Goal: Check status: Check status

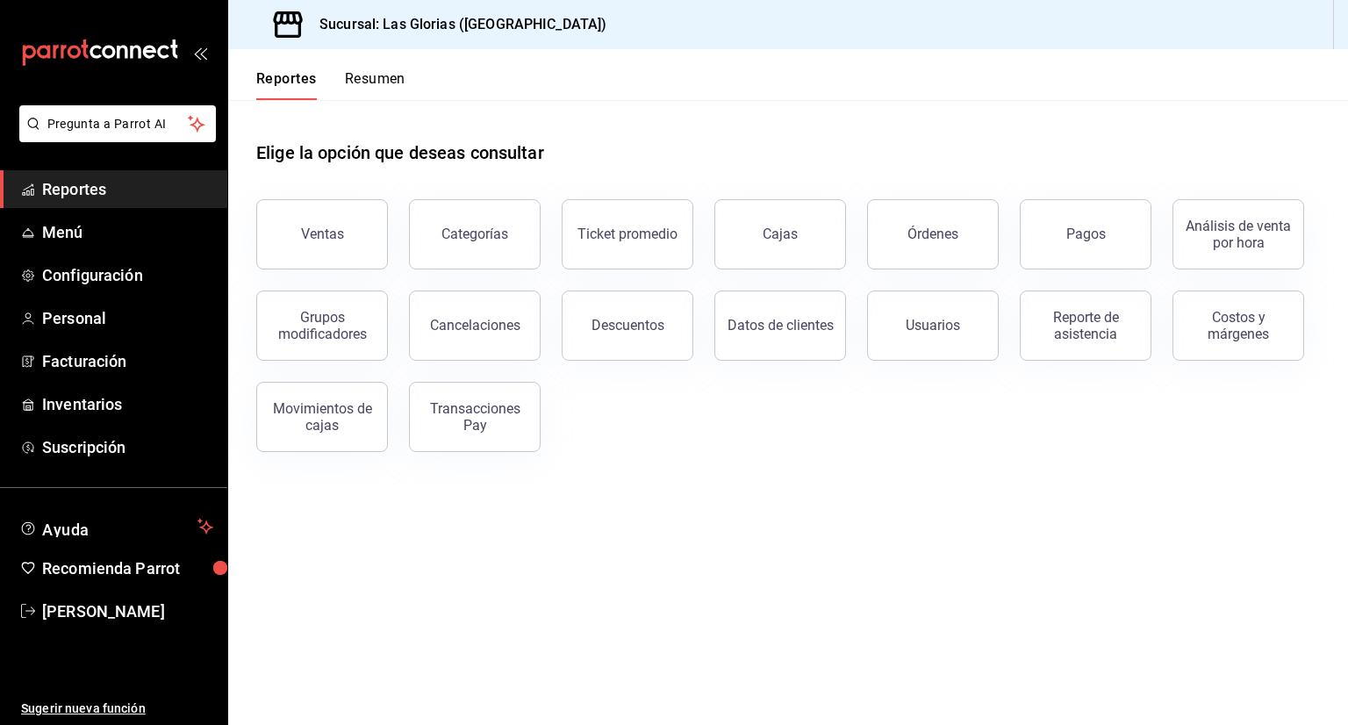
click at [100, 194] on span "Reportes" at bounding box center [127, 189] width 171 height 24
click at [1085, 331] on div "Reporte de asistencia" at bounding box center [1085, 325] width 109 height 33
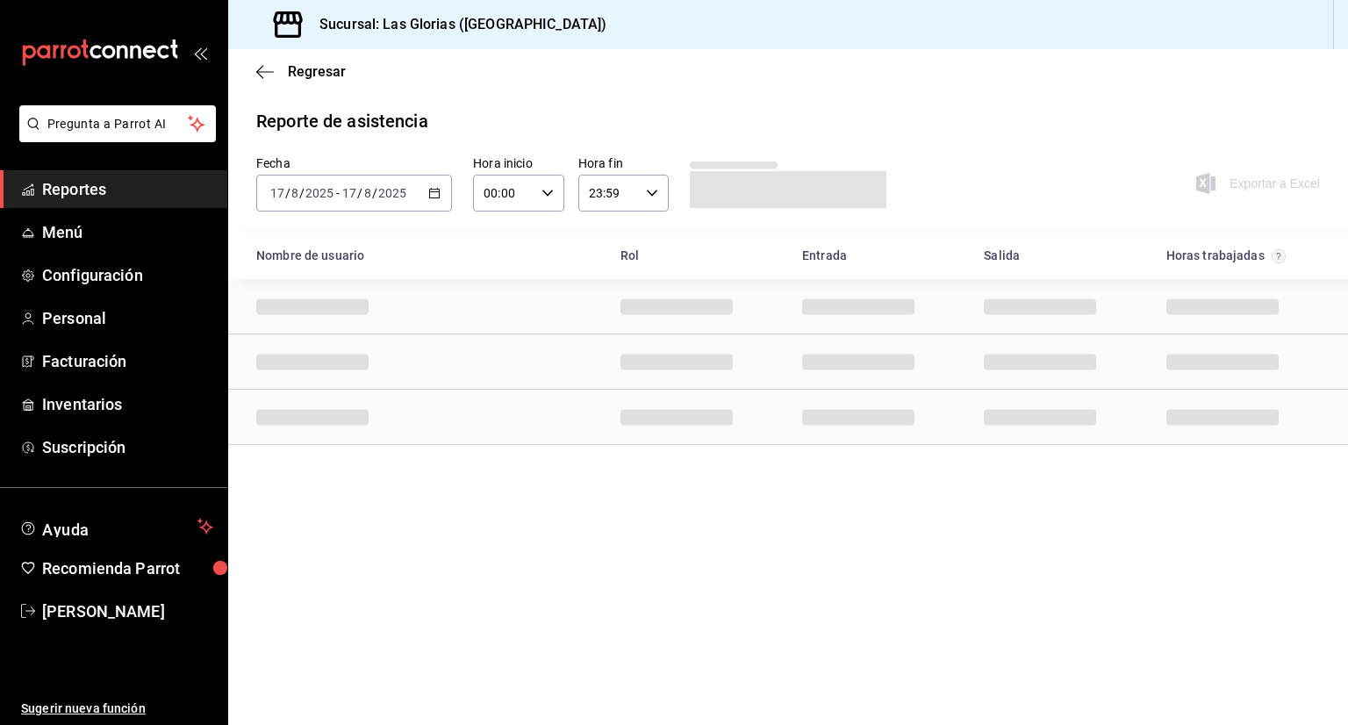
click at [435, 190] on icon "button" at bounding box center [434, 193] width 12 height 12
click at [351, 280] on span "Ayer" at bounding box center [339, 286] width 136 height 18
